Goal: Task Accomplishment & Management: Manage account settings

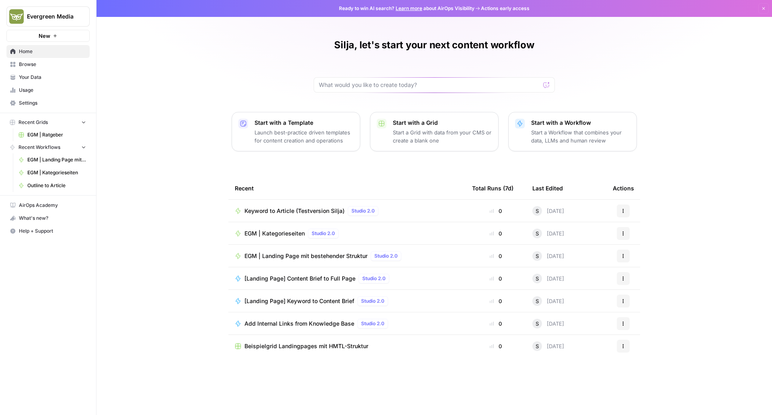
click at [42, 103] on span "Settings" at bounding box center [52, 102] width 67 height 7
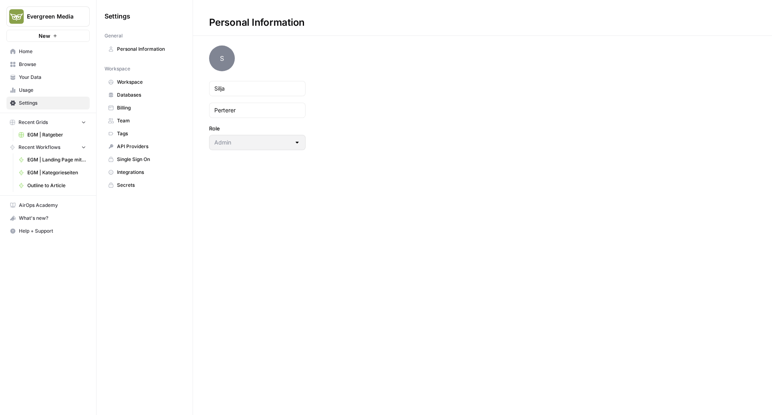
click at [131, 122] on span "Team" at bounding box center [149, 120] width 64 height 7
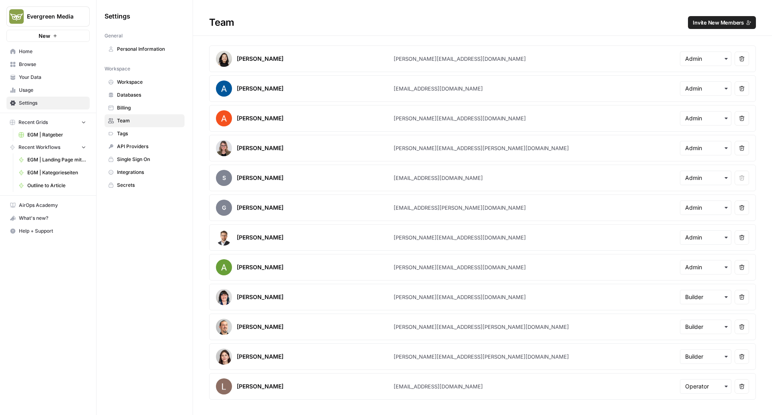
click at [710, 19] on span "Invite New Members" at bounding box center [718, 22] width 51 height 8
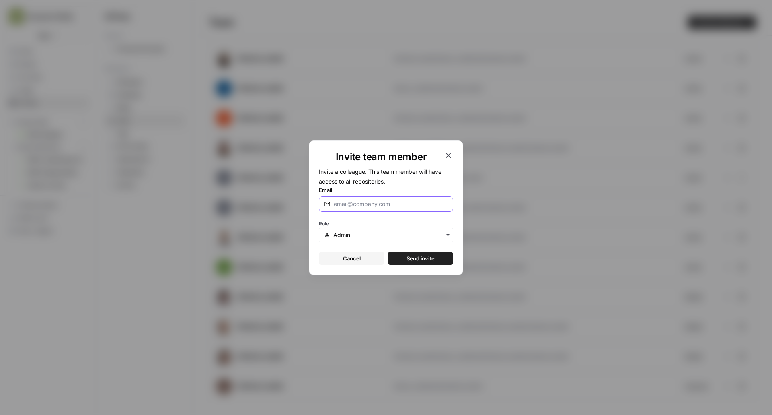
click at [368, 203] on input "Email" at bounding box center [391, 204] width 114 height 8
click at [361, 239] on div "button" at bounding box center [386, 235] width 134 height 14
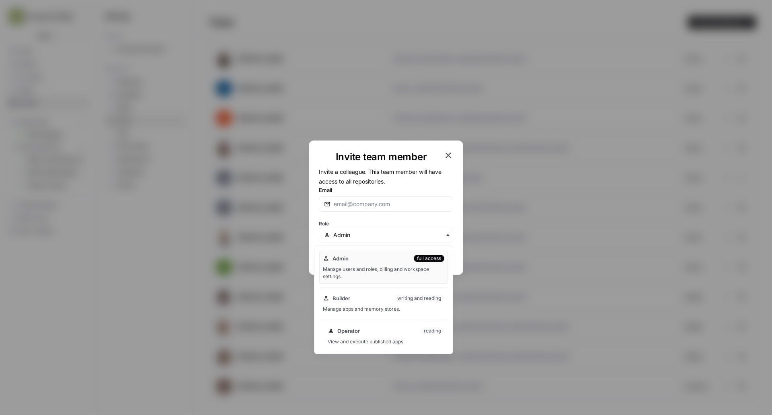
click at [367, 333] on div "Operator reading" at bounding box center [386, 331] width 117 height 8
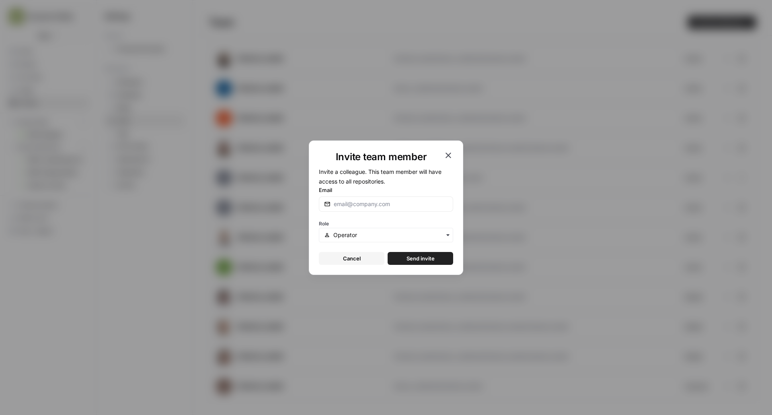
click at [449, 160] on div "Invite team member" at bounding box center [386, 156] width 134 height 13
click at [448, 152] on icon "button" at bounding box center [449, 155] width 10 height 10
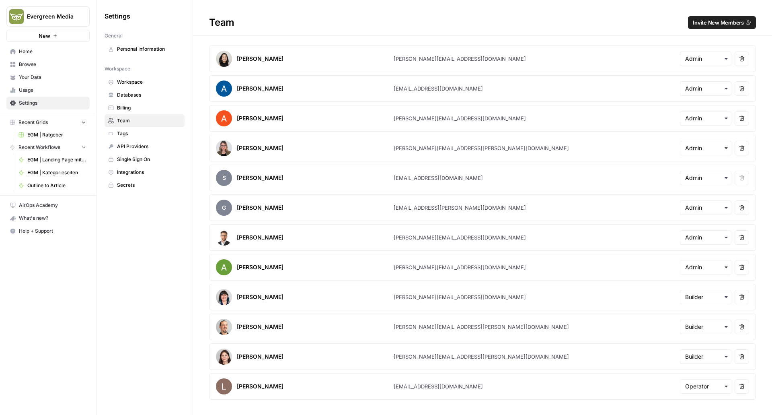
click at [722, 18] on button "Invite New Members" at bounding box center [722, 22] width 68 height 13
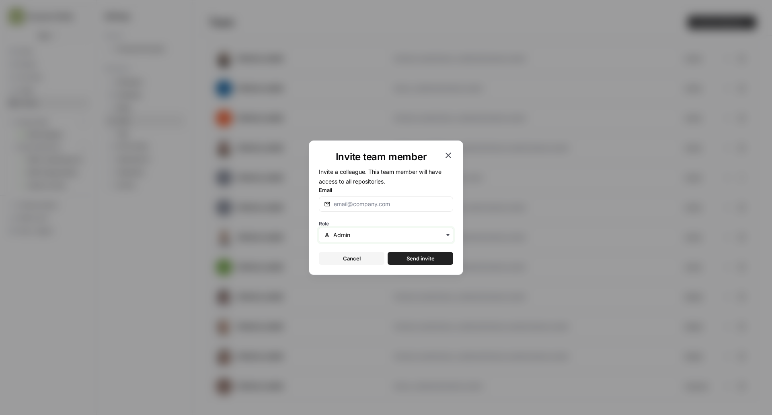
click at [408, 237] on input "text" at bounding box center [390, 235] width 115 height 8
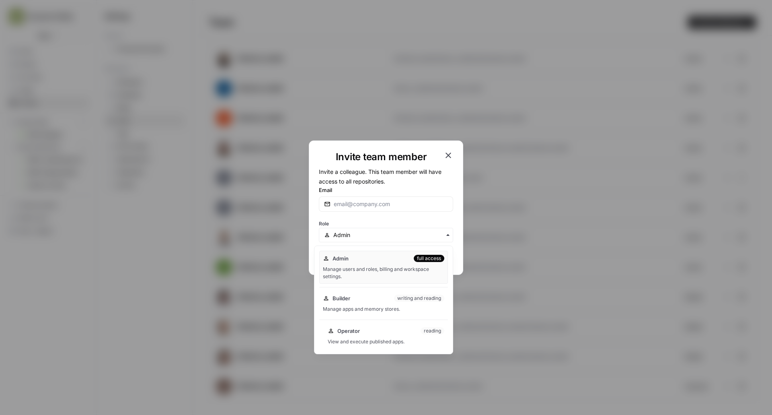
click at [368, 335] on div "Operator reading View and execute published apps." at bounding box center [386, 336] width 124 height 26
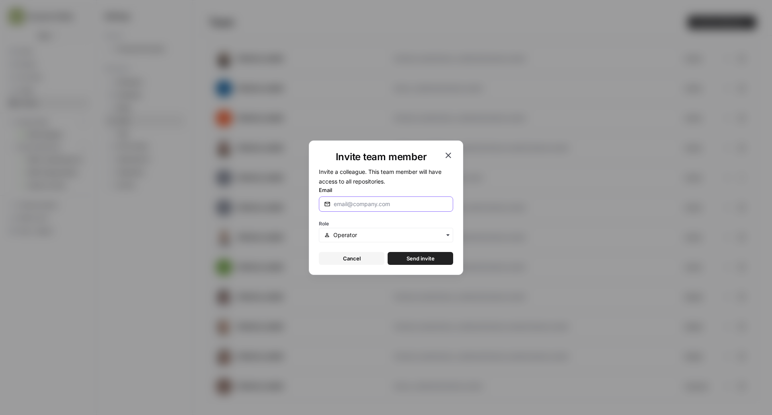
click at [355, 206] on input "Email" at bounding box center [391, 204] width 114 height 8
paste input "[PERSON_NAME][EMAIL_ADDRESS][DOMAIN_NAME]"
type input "[PERSON_NAME][EMAIL_ADDRESS][DOMAIN_NAME]"
click at [403, 255] on button "Send invite" at bounding box center [421, 258] width 66 height 13
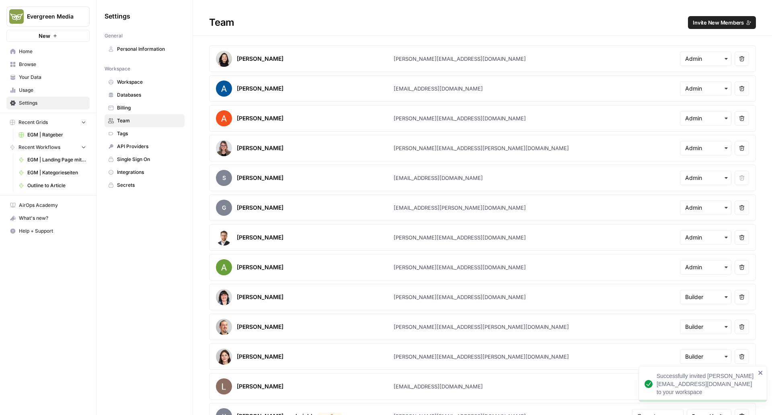
scroll to position [18, 0]
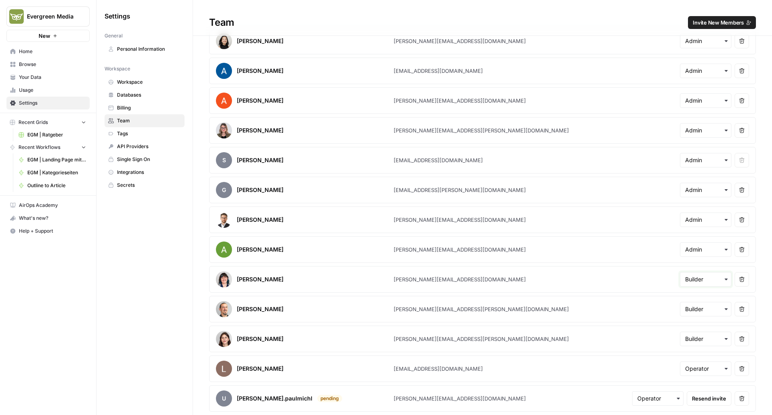
click at [694, 281] on input "text" at bounding box center [705, 279] width 41 height 8
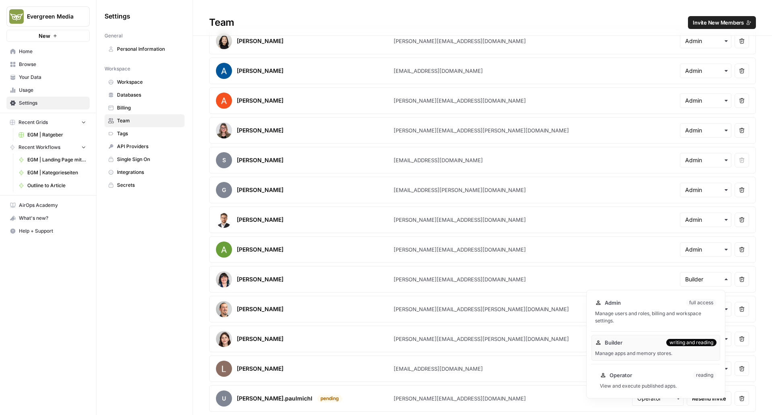
click at [626, 376] on span "Operator" at bounding box center [621, 375] width 23 height 8
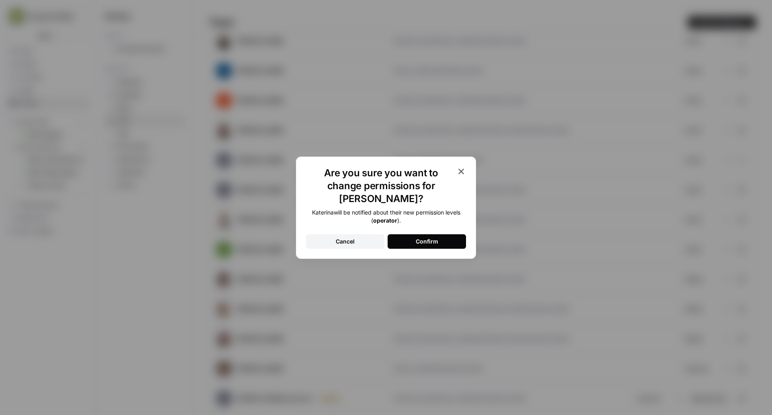
click at [416, 226] on div "Katerina will be notified about their new permission levels ( operator ). Cance…" at bounding box center [386, 228] width 160 height 40
click at [416, 237] on div "Confirm" at bounding box center [427, 241] width 23 height 8
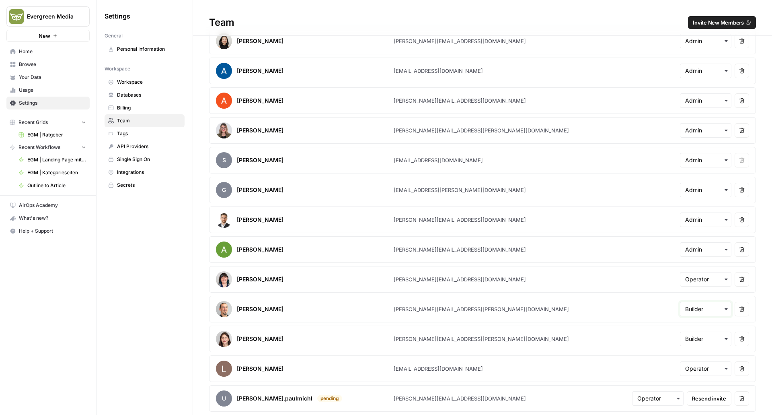
click at [690, 306] on input "text" at bounding box center [705, 309] width 41 height 8
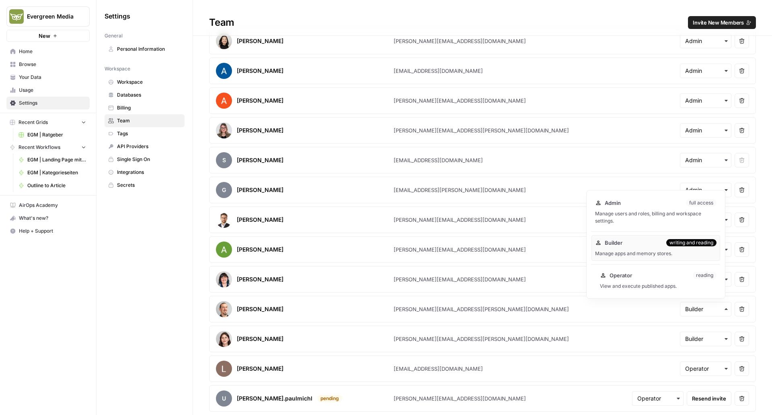
click at [657, 277] on div "Operator reading" at bounding box center [658, 275] width 117 height 8
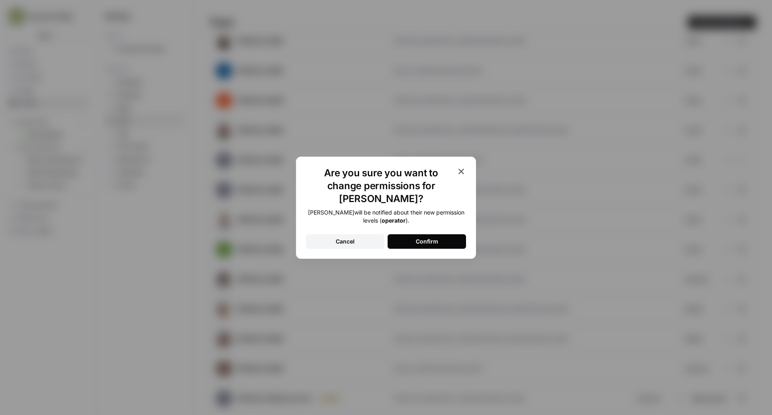
click at [438, 234] on button "Confirm" at bounding box center [427, 241] width 78 height 14
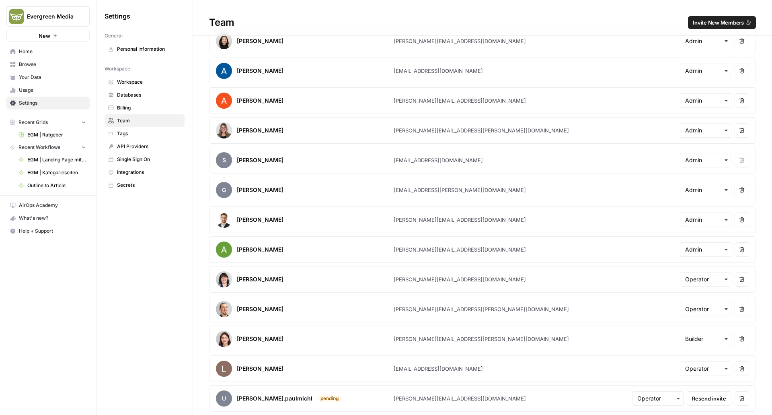
scroll to position [0, 0]
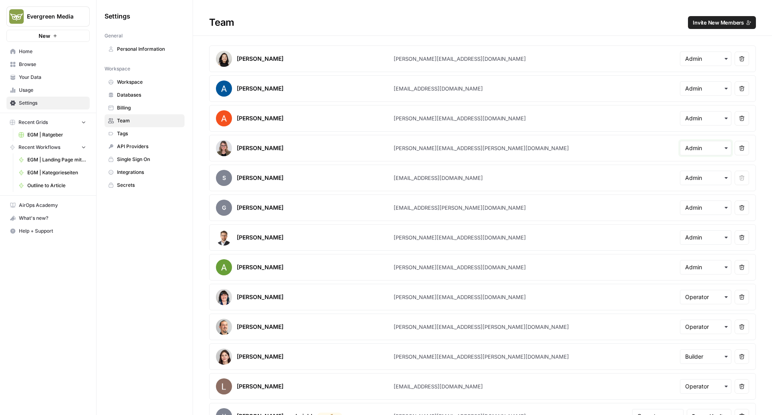
click at [701, 149] on input "text" at bounding box center [705, 148] width 41 height 8
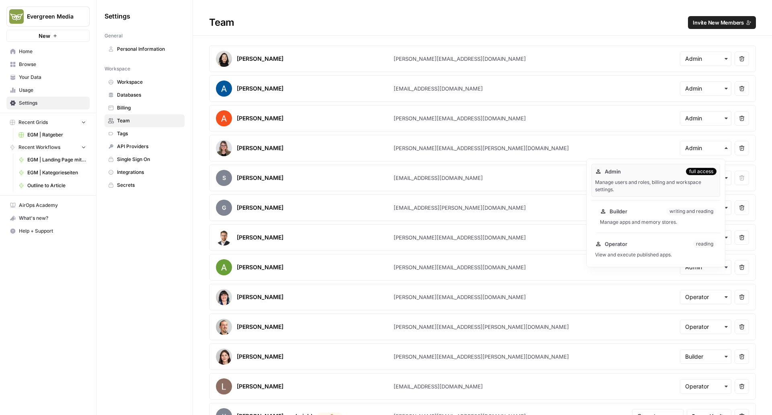
click at [604, 218] on div "Builder writing and reading Manage apps and memory stores." at bounding box center [658, 216] width 124 height 26
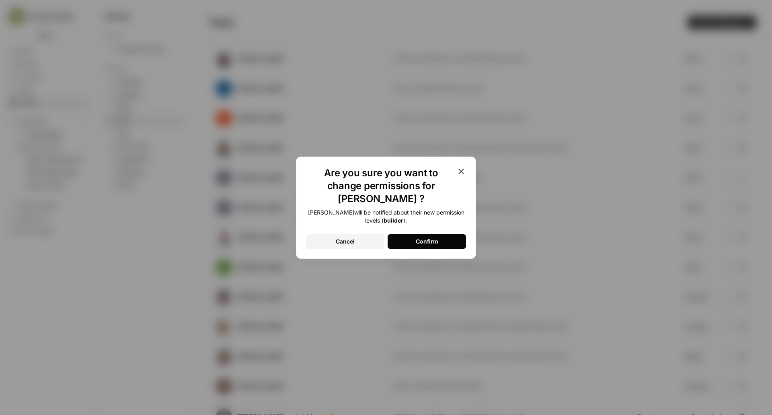
click at [458, 234] on button "Confirm" at bounding box center [427, 241] width 78 height 14
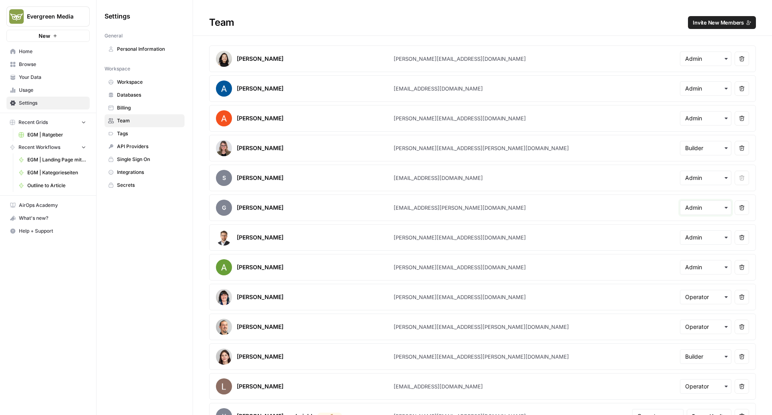
click at [702, 209] on input "text" at bounding box center [705, 207] width 41 height 8
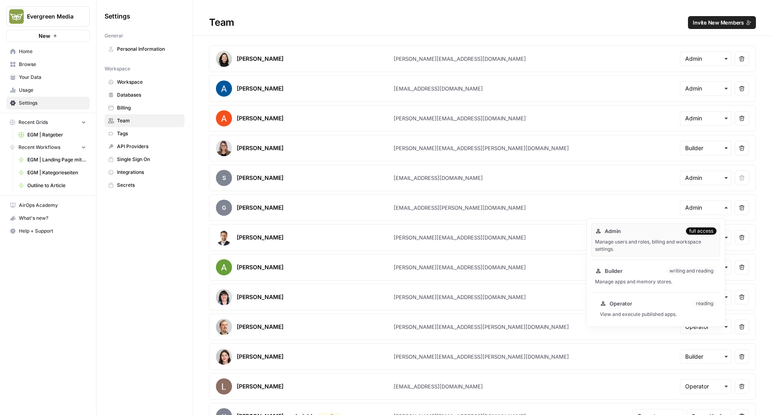
click at [621, 303] on span "Operator" at bounding box center [621, 303] width 23 height 8
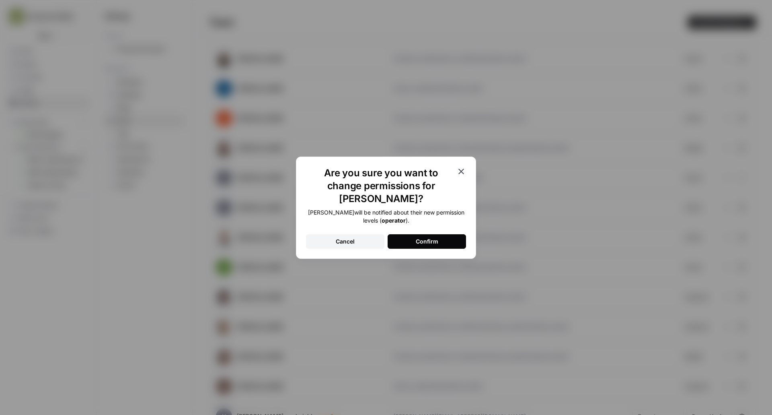
click at [462, 236] on button "Confirm" at bounding box center [427, 241] width 78 height 14
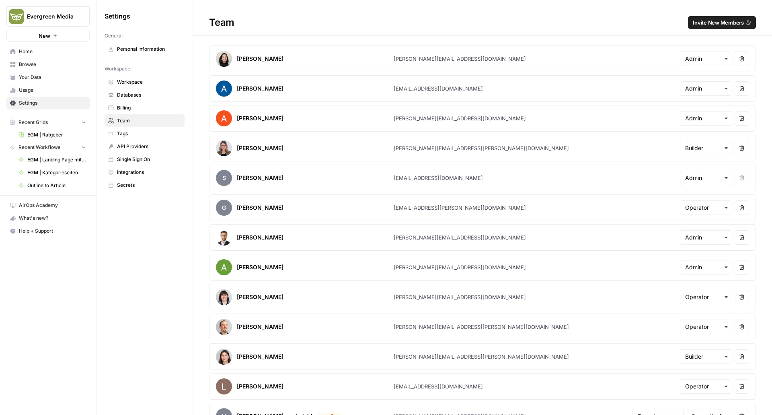
scroll to position [18, 0]
